Goal: Information Seeking & Learning: Learn about a topic

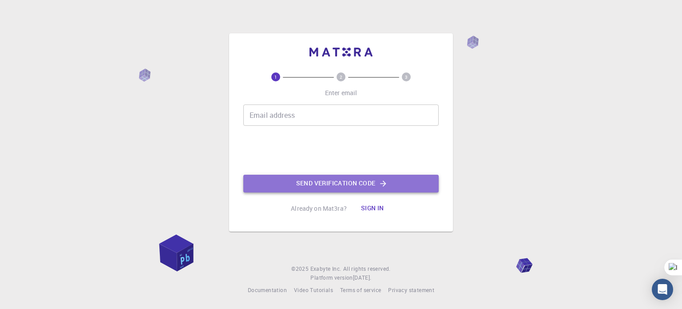
click at [286, 178] on button "Send verification code" at bounding box center [340, 183] width 195 height 18
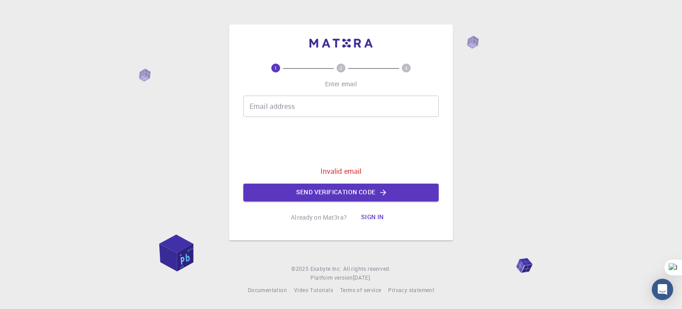
click at [299, 103] on input "Email address" at bounding box center [340, 105] width 195 height 21
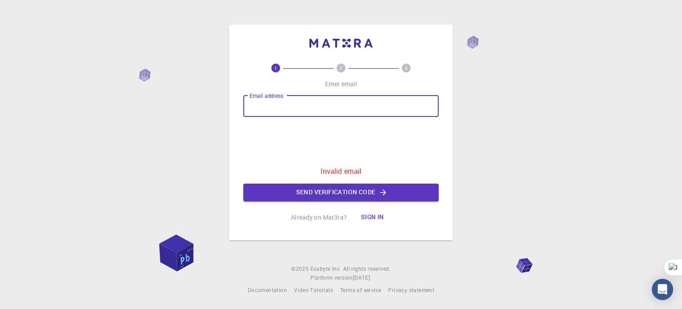
type input "thuytientranho583@gmail.com"
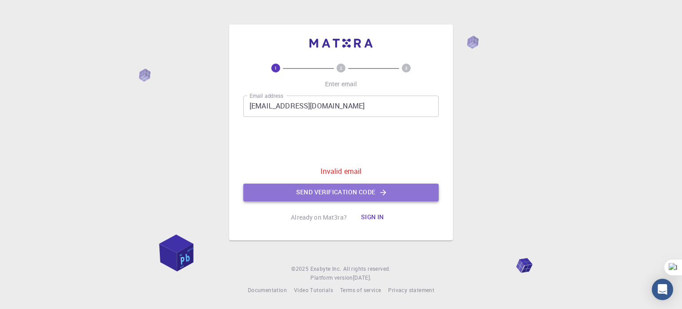
click at [316, 195] on button "Send verification code" at bounding box center [340, 192] width 195 height 18
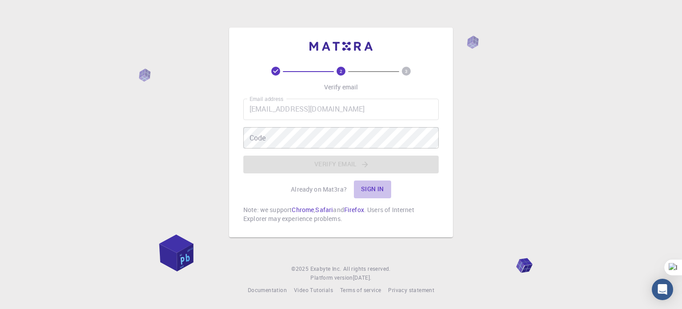
click at [372, 190] on button "Sign in" at bounding box center [372, 189] width 37 height 18
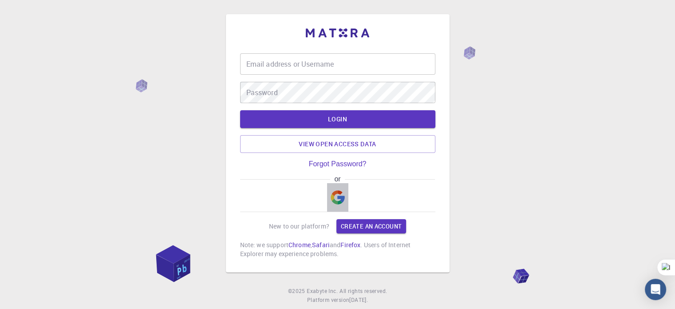
click at [336, 199] on img "button" at bounding box center [338, 197] width 14 height 14
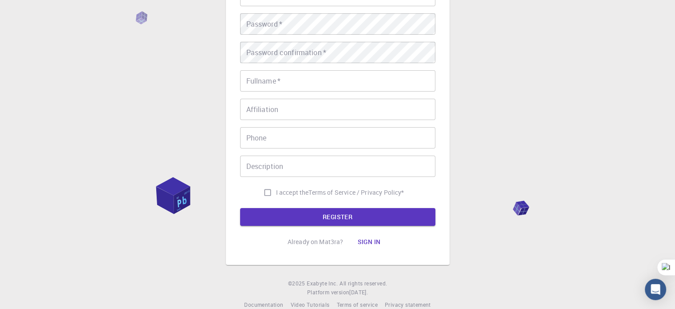
scroll to position [143, 0]
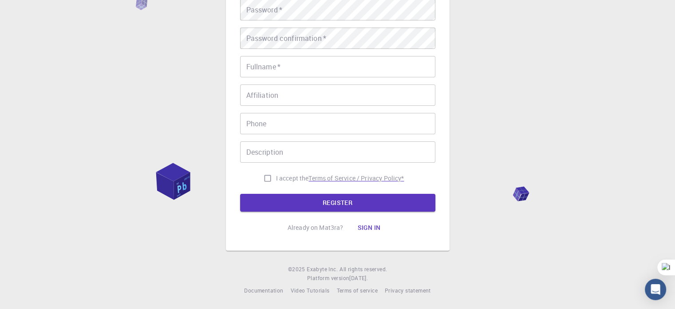
click at [332, 179] on p "Terms of Service / Privacy Policy *" at bounding box center [356, 178] width 95 height 9
click at [264, 178] on input "I accept the Terms of Service / Privacy Policy *" at bounding box center [267, 178] width 17 height 17
checkbox input "true"
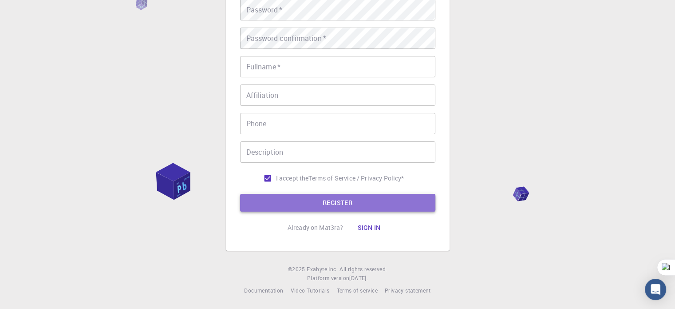
click at [283, 202] on button "REGISTER" at bounding box center [337, 203] width 195 height 18
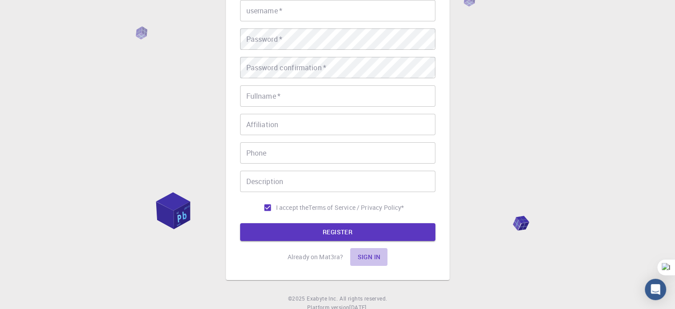
click at [367, 253] on button "Sign in" at bounding box center [368, 257] width 37 height 18
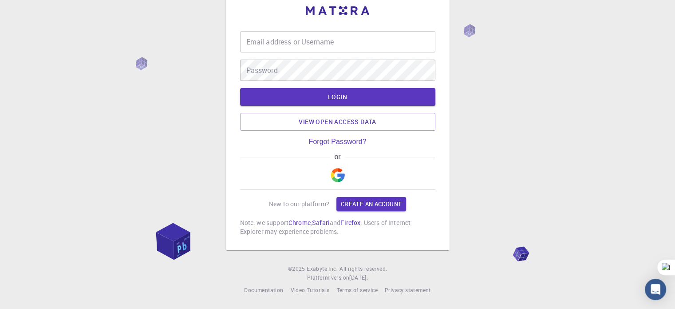
scroll to position [22, 0]
click at [347, 141] on link "Forgot Password?" at bounding box center [338, 142] width 58 height 8
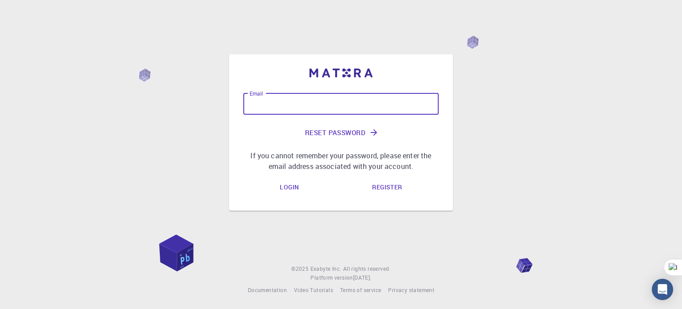
click at [371, 100] on input "Email" at bounding box center [340, 103] width 195 height 21
click at [371, 114] on input "Email" at bounding box center [340, 103] width 195 height 21
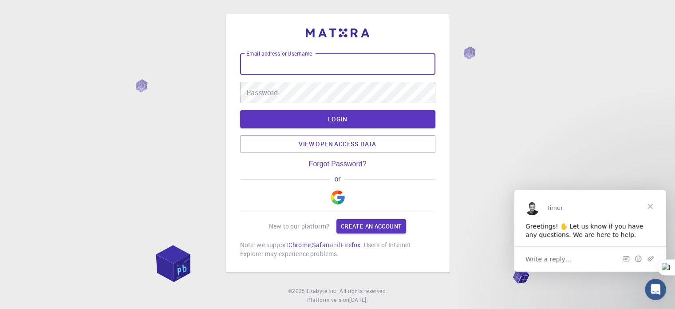
click at [365, 67] on input "Email address or Username" at bounding box center [337, 63] width 195 height 21
click at [365, 58] on input "Email address or Username" at bounding box center [337, 63] width 195 height 21
type input "n"
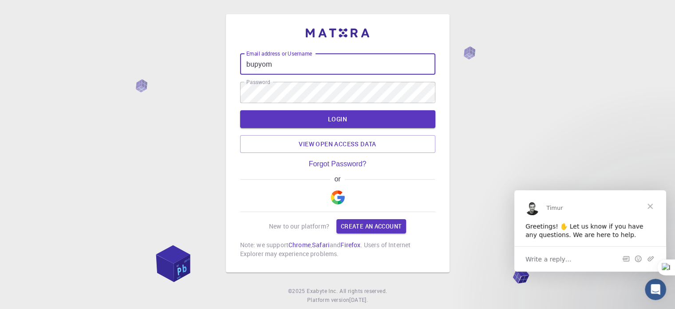
click at [356, 65] on input "bupyom" at bounding box center [337, 63] width 195 height 21
click at [377, 66] on input "bupyom" at bounding box center [337, 63] width 195 height 21
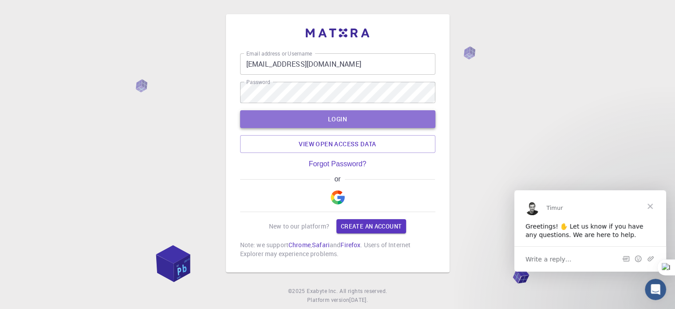
click at [360, 115] on button "LOGIN" at bounding box center [337, 119] width 195 height 18
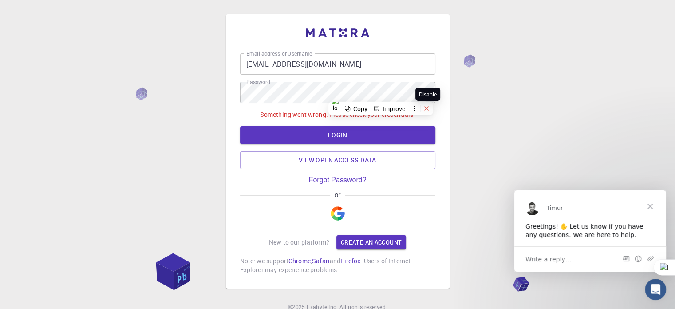
click at [423, 106] on button at bounding box center [427, 109] width 12 height 12
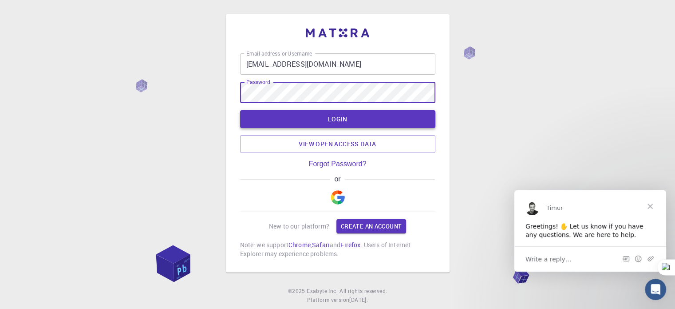
click at [413, 127] on button "LOGIN" at bounding box center [337, 119] width 195 height 18
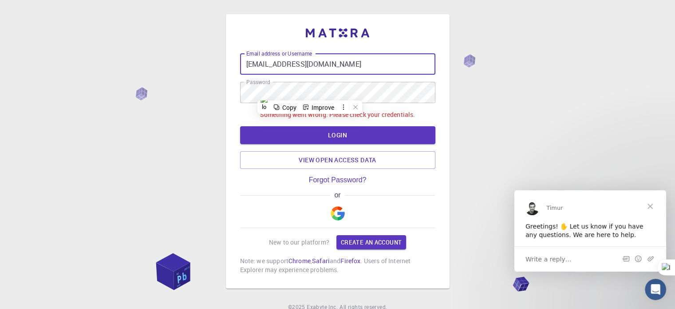
click at [293, 62] on input "bupyom@gmai.com" at bounding box center [337, 63] width 195 height 21
click at [295, 62] on input "bupyom@gmai.com" at bounding box center [337, 63] width 195 height 21
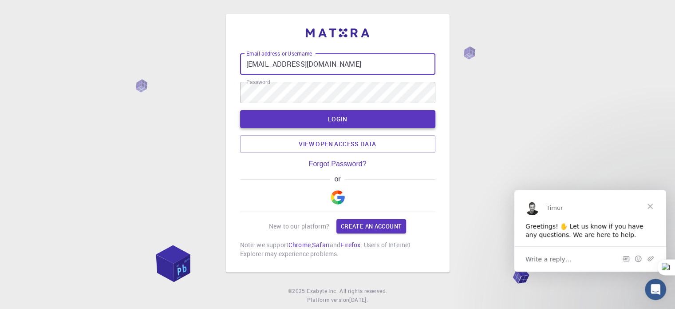
type input "bupyom@gmail.com"
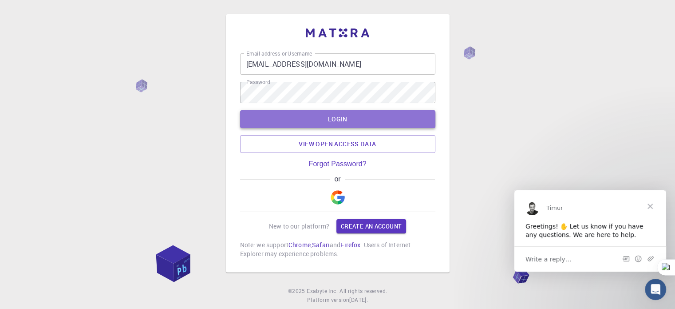
click at [309, 116] on button "LOGIN" at bounding box center [337, 119] width 195 height 18
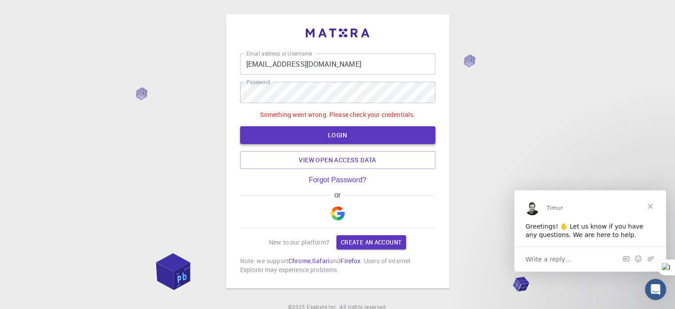
click at [335, 137] on button "LOGIN" at bounding box center [337, 135] width 195 height 18
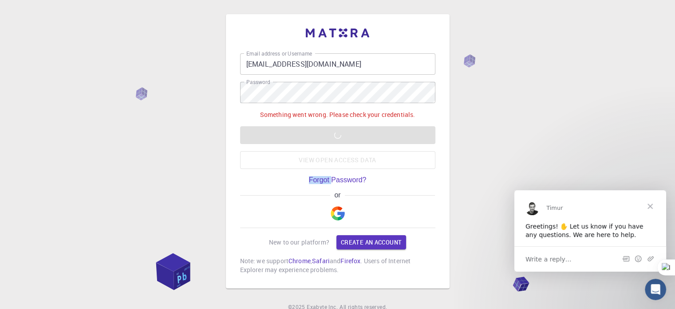
click at [335, 137] on div "Something went wrong. Please check your credentials. LOGIN View open access data" at bounding box center [337, 139] width 195 height 59
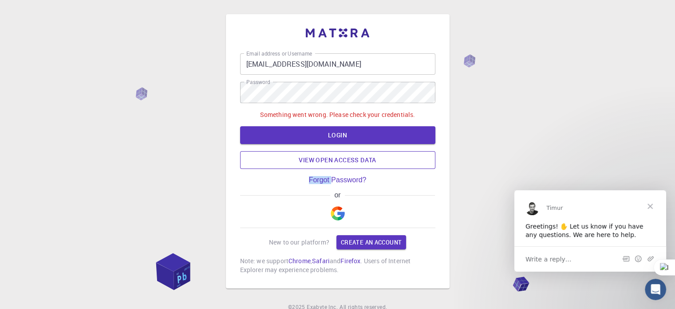
click at [384, 163] on link "View open access data" at bounding box center [337, 160] width 195 height 18
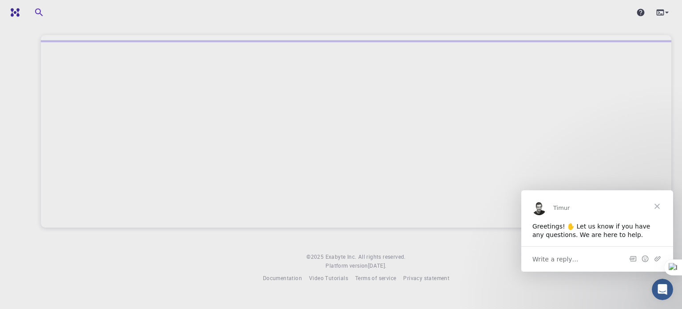
click at [658, 208] on span "Close" at bounding box center [657, 206] width 32 height 32
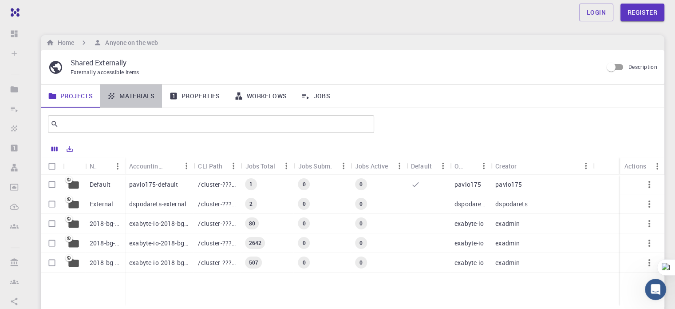
click at [149, 93] on link "Materials" at bounding box center [131, 95] width 62 height 23
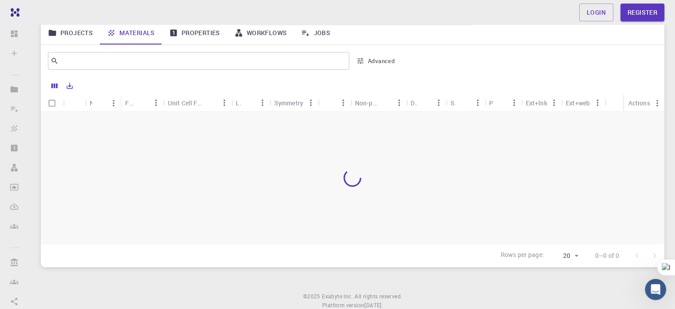
scroll to position [63, 0]
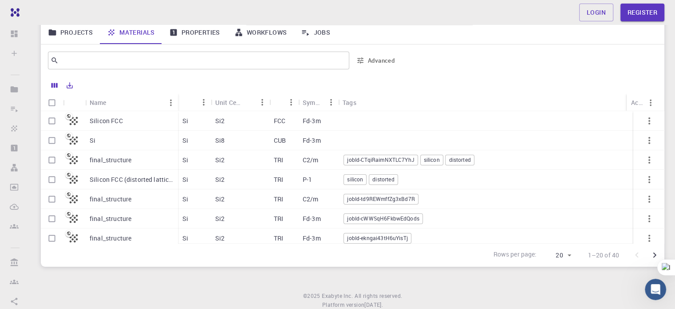
click at [115, 119] on p "Silicon FCC" at bounding box center [106, 120] width 33 height 9
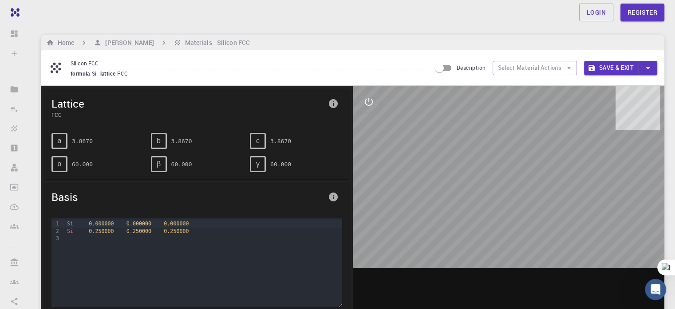
drag, startPoint x: 518, startPoint y: 214, endPoint x: 535, endPoint y: 225, distance: 20.1
click at [535, 225] on div at bounding box center [509, 224] width 312 height 276
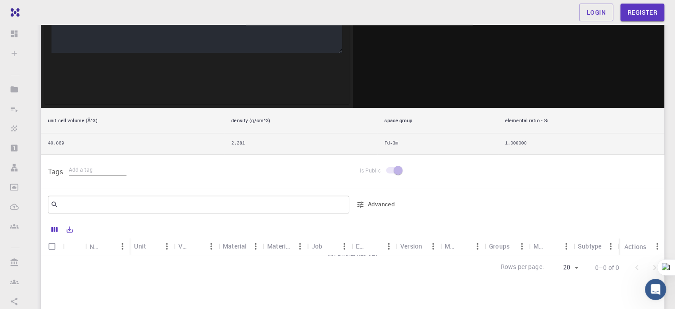
scroll to position [255, 0]
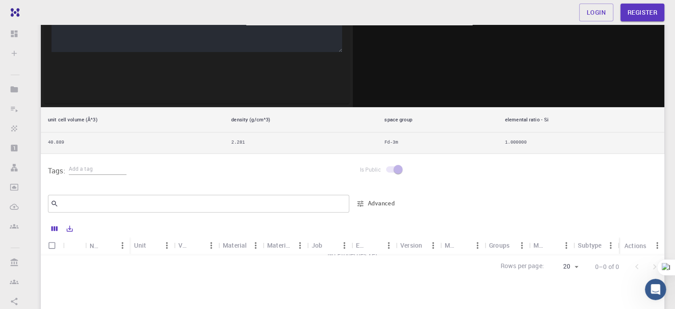
click at [395, 162] on span at bounding box center [394, 169] width 26 height 17
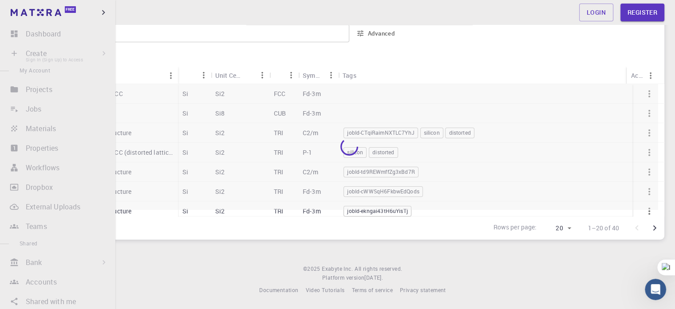
scroll to position [63, 0]
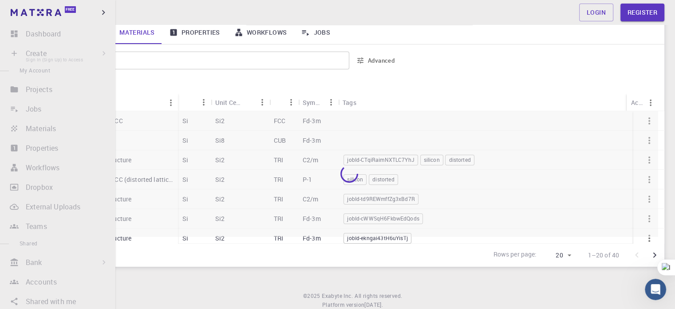
click at [15, 45] on li "Create Sign In (Sign Up) to Access New Job New Material Create Material Upload …" at bounding box center [57, 53] width 115 height 18
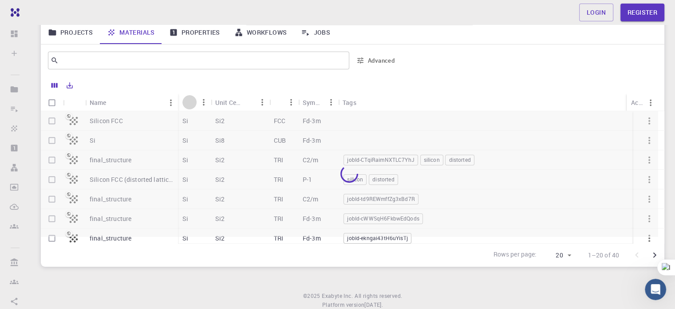
click at [188, 103] on icon "Sort" at bounding box center [190, 102] width 10 height 10
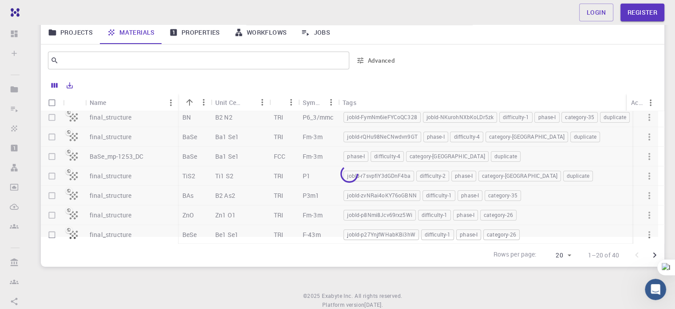
scroll to position [265, 0]
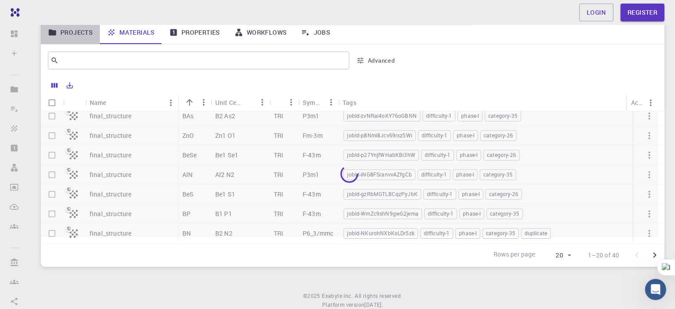
click at [63, 28] on link "Projects" at bounding box center [70, 32] width 59 height 23
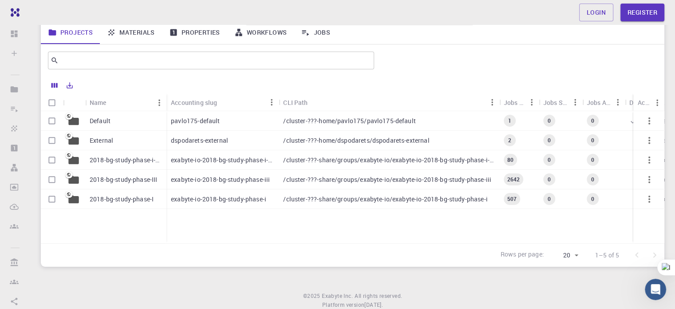
click at [179, 199] on p "exabyte-io-2018-bg-study-phase-i" at bounding box center [218, 198] width 95 height 9
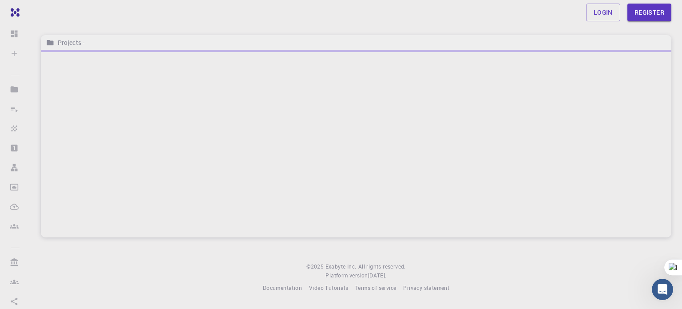
click at [179, 199] on div at bounding box center [356, 143] width 630 height 187
